Goal: Task Accomplishment & Management: Manage account settings

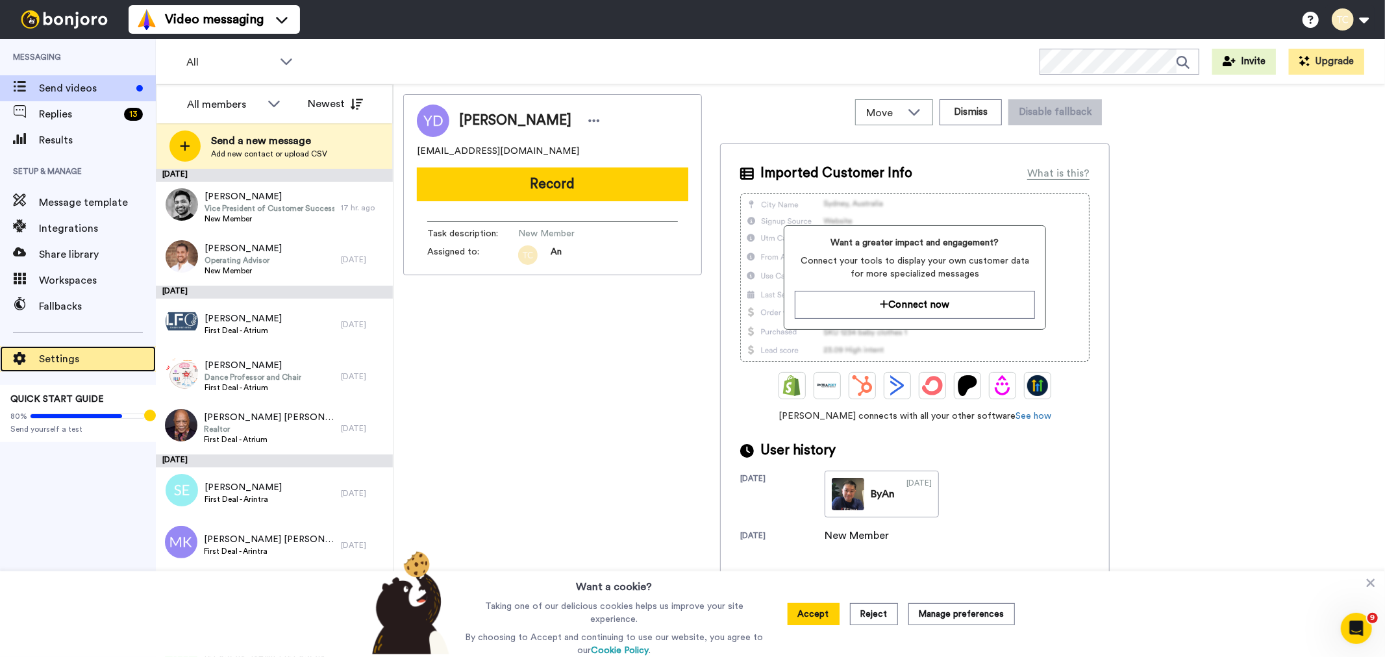
click at [51, 349] on div "Settings" at bounding box center [78, 359] width 156 height 26
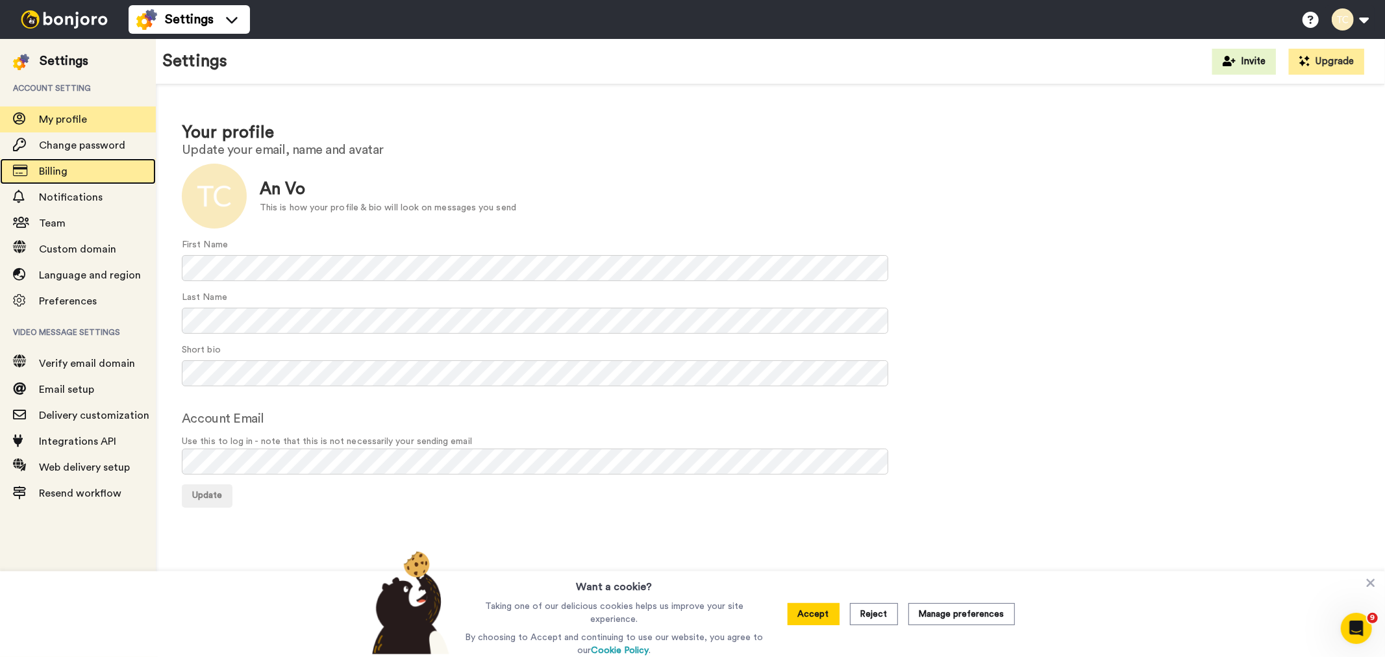
click at [69, 169] on span "Billing" at bounding box center [97, 172] width 117 height 16
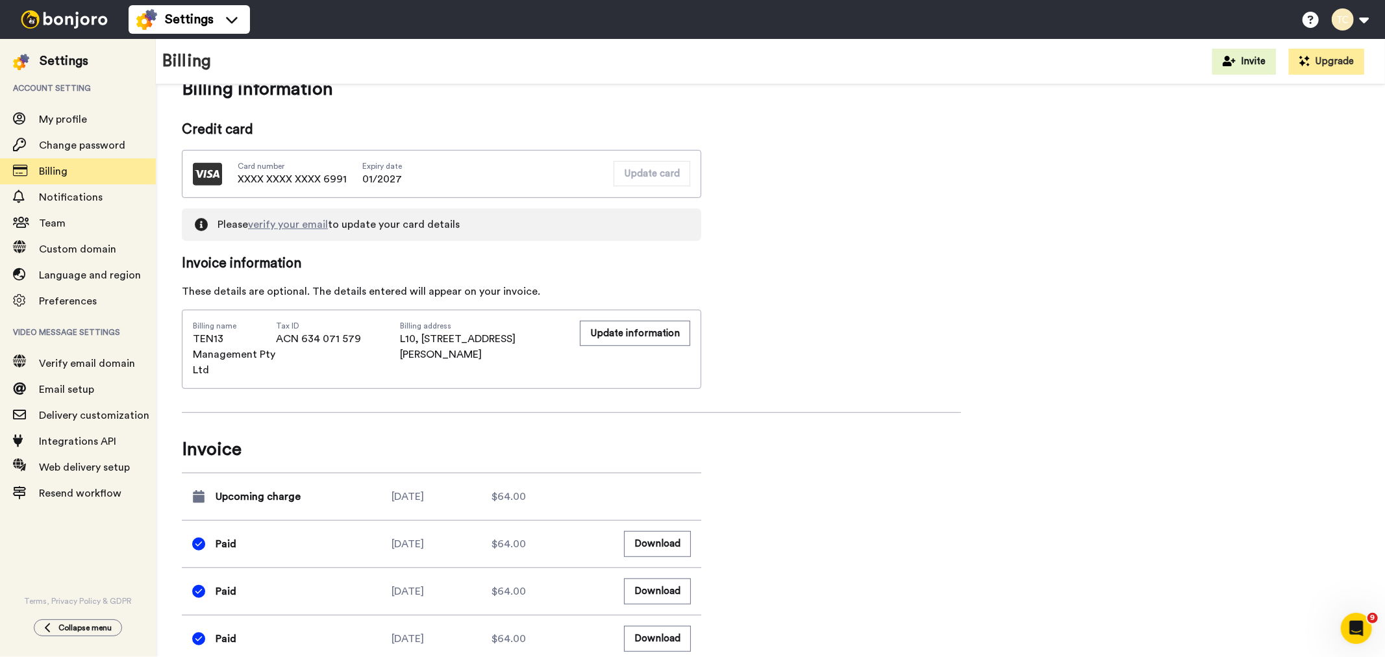
scroll to position [649, 0]
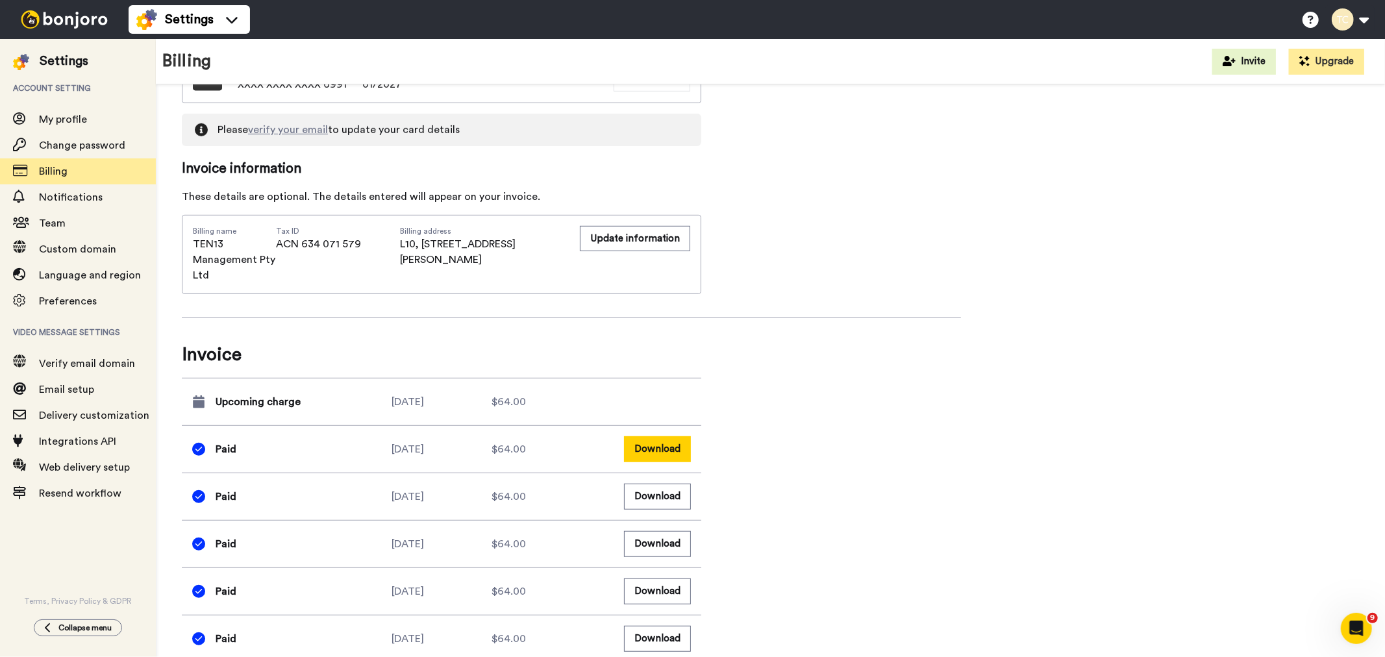
click at [645, 449] on button "Download" at bounding box center [657, 448] width 67 height 25
